Goal: Transaction & Acquisition: Purchase product/service

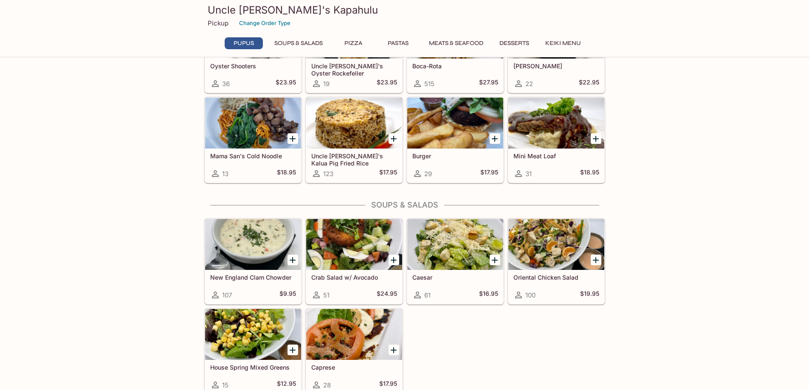
scroll to position [348, 0]
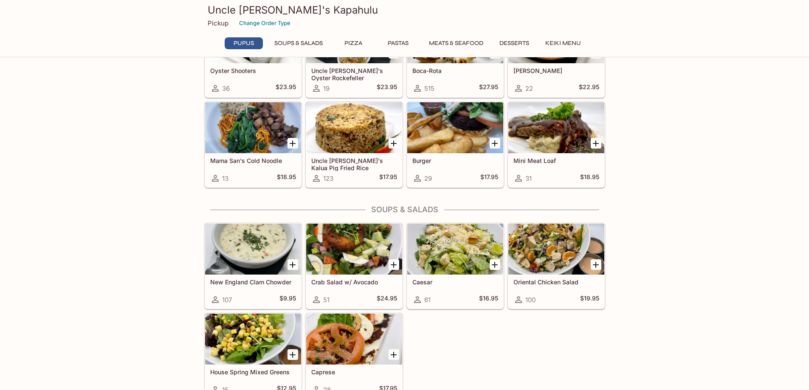
click at [292, 265] on icon "Add New England Clam Chowder" at bounding box center [293, 265] width 6 height 6
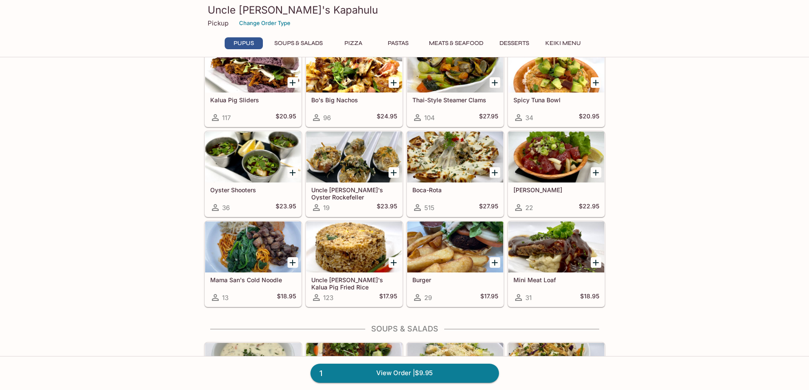
scroll to position [220, 0]
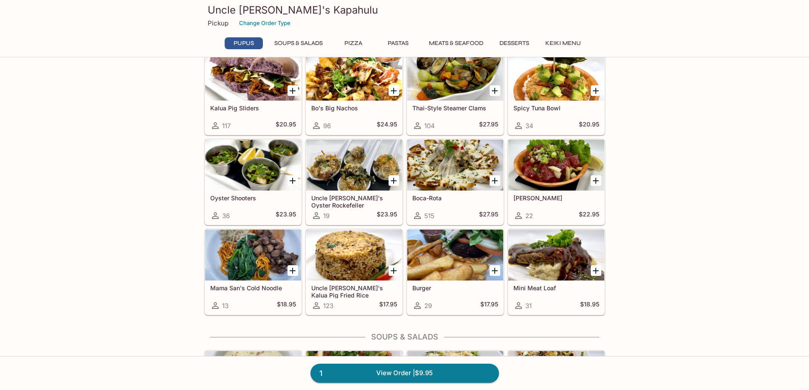
click at [492, 179] on icon "Add Boca-Rota" at bounding box center [495, 181] width 10 height 10
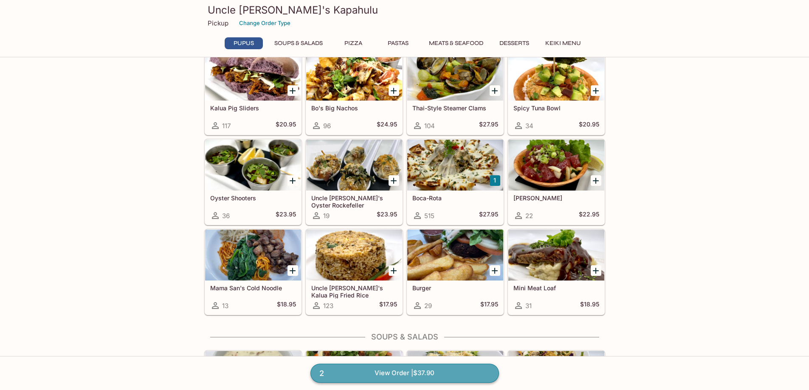
click at [449, 375] on link "2 View Order | $37.90" at bounding box center [405, 373] width 189 height 19
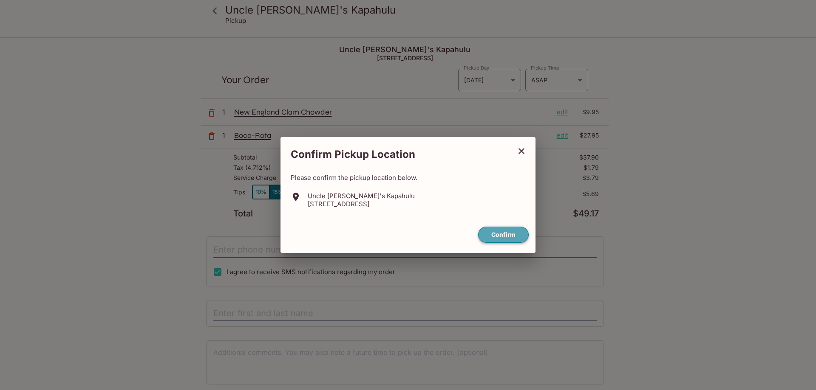
click at [495, 237] on button "Confirm" at bounding box center [503, 235] width 51 height 17
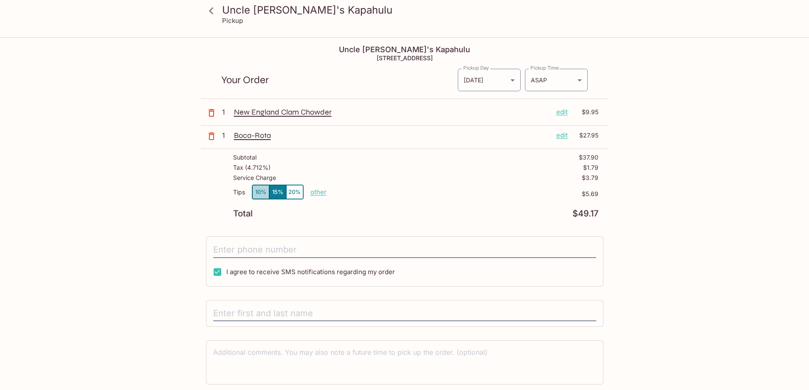
click at [258, 191] on button "10%" at bounding box center [260, 192] width 17 height 14
click at [279, 191] on button "15%" at bounding box center [277, 192] width 17 height 14
click at [256, 193] on button "10%" at bounding box center [260, 192] width 17 height 14
click at [318, 192] on p "other" at bounding box center [319, 192] width 16 height 8
type input "0.00"
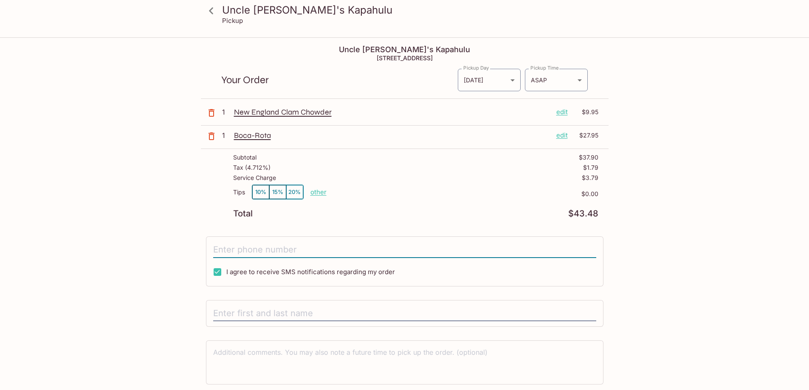
click at [267, 252] on input "tel" at bounding box center [404, 250] width 383 height 16
type input "[PHONE_NUMBER]"
click at [318, 194] on p "other" at bounding box center [319, 192] width 16 height 8
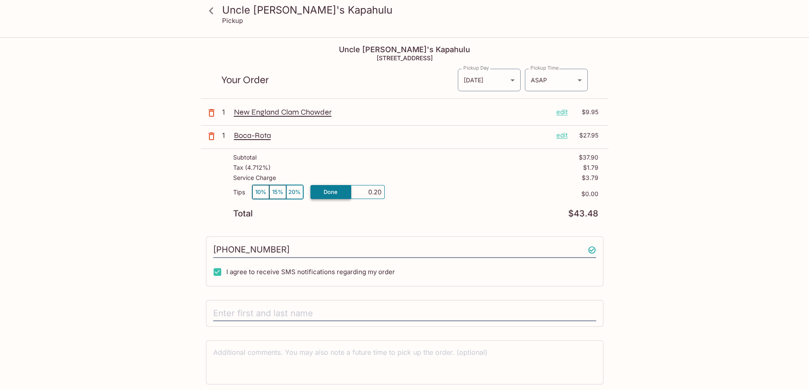
type input "2.00"
click at [263, 193] on button "10%" at bounding box center [260, 192] width 17 height 14
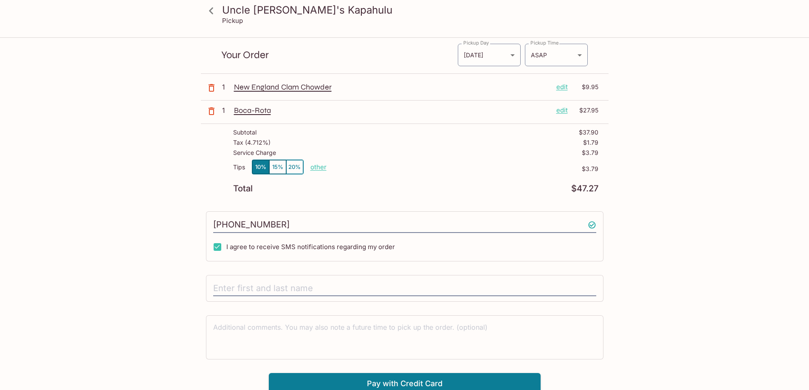
scroll to position [38, 0]
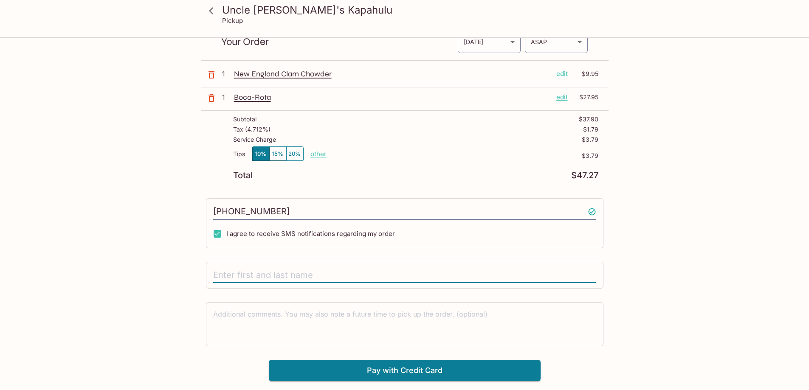
click at [288, 274] on input "text" at bounding box center [404, 276] width 383 height 16
type input "MAYVE"
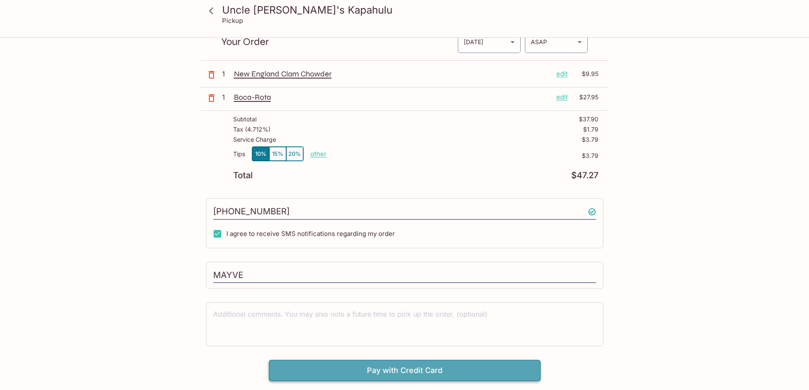
click at [387, 370] on button "Pay with Credit Card" at bounding box center [405, 370] width 272 height 21
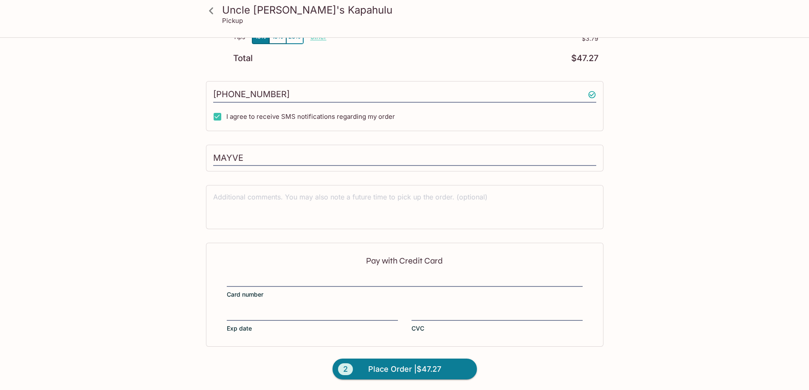
scroll to position [157, 0]
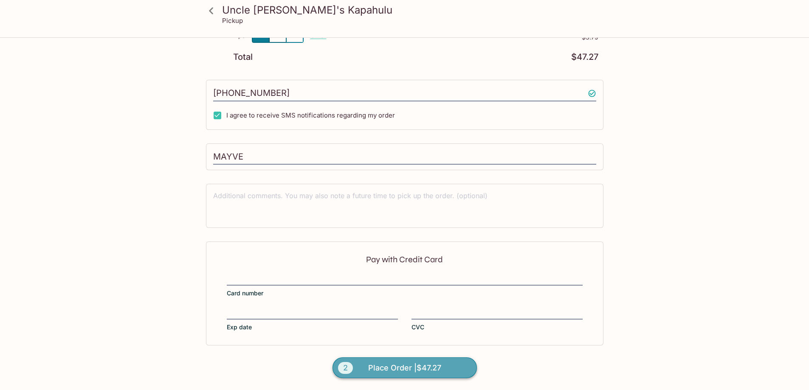
click at [430, 368] on span "Place Order | $47.27" at bounding box center [404, 369] width 73 height 14
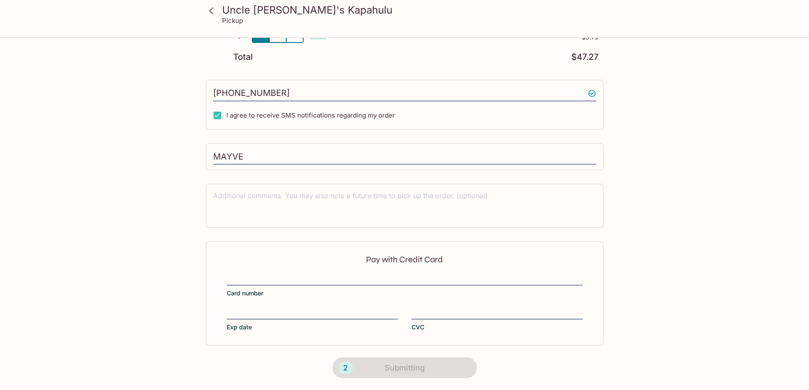
scroll to position [108, 0]
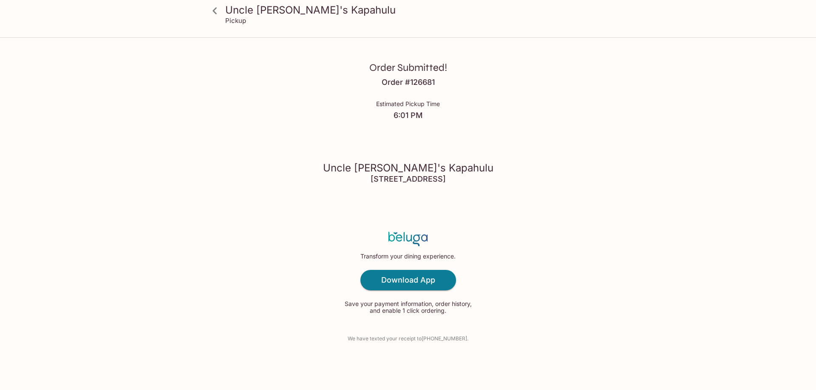
click at [229, 12] on h3 "Uncle [PERSON_NAME]'s Kapahulu" at bounding box center [415, 9] width 380 height 13
click at [382, 282] on h4 "Download App" at bounding box center [408, 280] width 54 height 9
click at [213, 8] on icon at bounding box center [214, 10] width 15 height 15
